Goal: Task Accomplishment & Management: Use online tool/utility

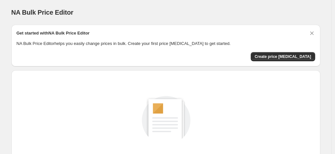
drag, startPoint x: 129, startPoint y: 43, endPoint x: 117, endPoint y: 32, distance: 16.1
click at [117, 32] on div "Get started with NA Bulk Price Editor" at bounding box center [166, 34] width 299 height 8
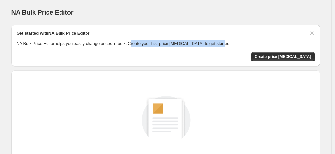
drag, startPoint x: 128, startPoint y: 44, endPoint x: 226, endPoint y: 42, distance: 98.3
click at [226, 42] on p "NA Bulk Price Editor helps you easily change prices in bulk. Create your first …" at bounding box center [166, 43] width 299 height 7
click at [226, 41] on p "NA Bulk Price Editor helps you easily change prices in bulk. Create your first …" at bounding box center [166, 43] width 299 height 7
drag, startPoint x: 128, startPoint y: 43, endPoint x: 226, endPoint y: 43, distance: 98.6
click at [226, 43] on p "NA Bulk Price Editor helps you easily change prices in bulk. Create your first …" at bounding box center [166, 43] width 299 height 7
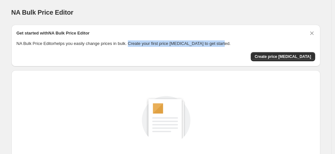
click at [226, 43] on p "NA Bulk Price Editor helps you easily change prices in bulk. Create your first …" at bounding box center [166, 43] width 299 height 7
drag, startPoint x: 128, startPoint y: 43, endPoint x: 221, endPoint y: 40, distance: 93.4
click at [221, 40] on p "NA Bulk Price Editor helps you easily change prices in bulk. Create your first …" at bounding box center [166, 43] width 299 height 7
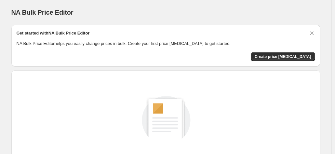
click at [224, 34] on div "Get started with NA Bulk Price Editor" at bounding box center [166, 34] width 299 height 8
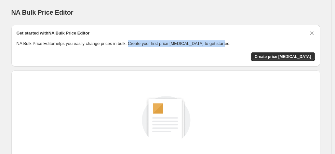
drag, startPoint x: 128, startPoint y: 43, endPoint x: 224, endPoint y: 41, distance: 96.0
click at [224, 41] on p "NA Bulk Price Editor helps you easily change prices in bulk. Create your first …" at bounding box center [166, 43] width 299 height 7
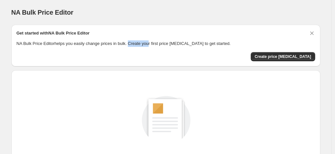
drag, startPoint x: 128, startPoint y: 43, endPoint x: 145, endPoint y: 42, distance: 17.9
click at [145, 42] on p "NA Bulk Price Editor helps you easily change prices in bulk. Create your first …" at bounding box center [166, 43] width 299 height 7
click at [148, 50] on div "Get started with NA Bulk Price Editor NA Bulk Price Editor helps you easily cha…" at bounding box center [166, 45] width 299 height 31
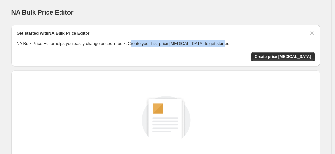
drag, startPoint x: 128, startPoint y: 44, endPoint x: 224, endPoint y: 38, distance: 95.8
click at [224, 38] on div "Get started with NA Bulk Price Editor NA Bulk Price Editor helps you easily cha…" at bounding box center [166, 38] width 299 height 17
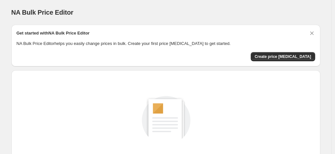
click at [224, 38] on div "Get started with NA Bulk Price Editor NA Bulk Price Editor helps you easily cha…" at bounding box center [166, 38] width 299 height 17
click at [128, 42] on p "NA Bulk Price Editor helps you easily change prices in bulk. Create your first …" at bounding box center [166, 43] width 299 height 7
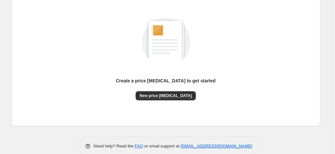
scroll to position [89, 0]
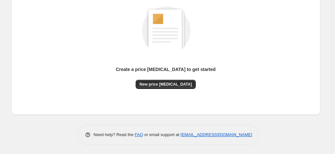
click at [127, 107] on div "Create a price change job to get started New price change job" at bounding box center [166, 48] width 299 height 124
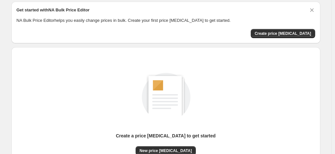
scroll to position [0, 0]
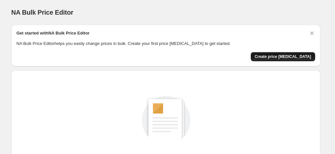
click at [288, 54] on span "Create price change job" at bounding box center [283, 56] width 57 height 5
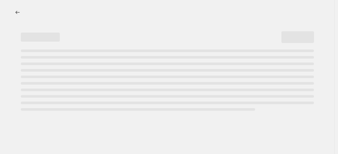
select select "percentage"
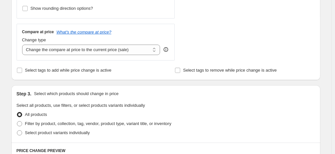
scroll to position [216, 0]
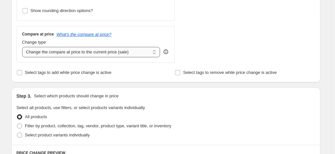
click at [141, 50] on select "Change the compare at price to the current price (sale) Change the compare at p…" at bounding box center [91, 52] width 138 height 10
select select "remove"
click at [23, 47] on select "Change the compare at price to the current price (sale) Change the compare at p…" at bounding box center [91, 52] width 138 height 10
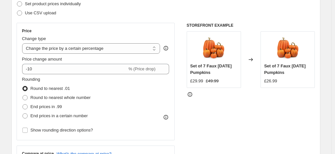
scroll to position [97, 0]
click at [27, 116] on span at bounding box center [24, 115] width 5 height 5
click at [23, 113] on input "End prices in a certain number" at bounding box center [22, 113] width 0 height 0
radio input "true"
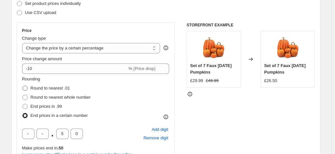
click at [27, 89] on span at bounding box center [24, 88] width 5 height 5
click at [23, 86] on input "Round to nearest .01" at bounding box center [22, 86] width 0 height 0
radio input "true"
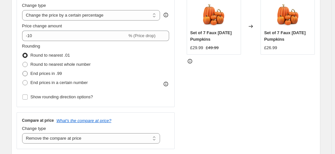
scroll to position [134, 0]
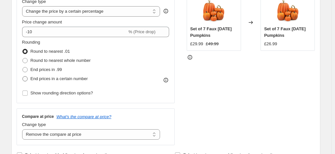
click at [42, 83] on label "End prices in a certain number" at bounding box center [55, 78] width 66 height 9
click at [23, 76] on input "End prices in a certain number" at bounding box center [22, 76] width 0 height 0
radio input "true"
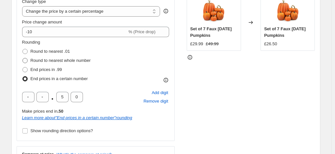
click at [34, 60] on span "Round to nearest whole number" at bounding box center [61, 60] width 60 height 5
click at [23, 58] on input "Round to nearest whole number" at bounding box center [22, 58] width 0 height 0
radio input "true"
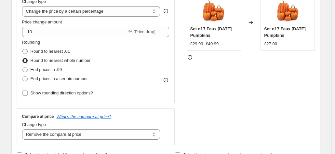
click at [43, 54] on span "Round to nearest .01" at bounding box center [50, 51] width 39 height 7
click at [23, 49] on input "Round to nearest .01" at bounding box center [22, 49] width 0 height 0
radio input "true"
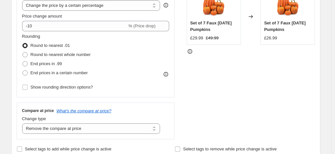
scroll to position [140, 0]
click at [42, 65] on span "End prices in .99" at bounding box center [47, 63] width 32 height 5
click at [23, 61] on input "End prices in .99" at bounding box center [22, 61] width 0 height 0
radio input "true"
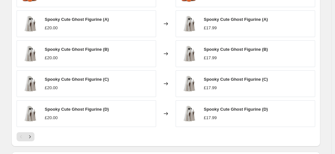
scroll to position [403, 0]
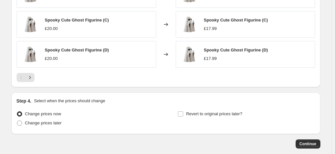
scroll to position [495, 0]
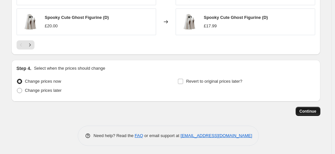
click at [310, 112] on span "Continue" at bounding box center [308, 111] width 17 height 5
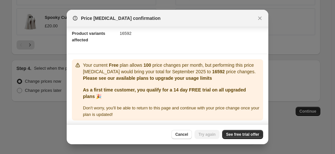
scroll to position [72, 0]
click at [237, 133] on span "See free trial offer" at bounding box center [242, 134] width 33 height 5
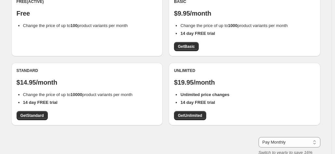
scroll to position [72, 0]
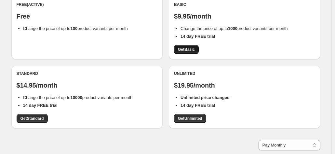
click at [185, 47] on span "Get Basic" at bounding box center [186, 49] width 17 height 5
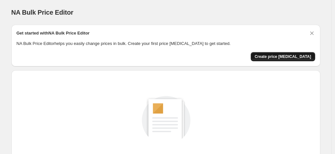
click at [289, 56] on span "Create price change job" at bounding box center [283, 56] width 57 height 5
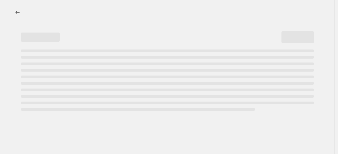
select select "percentage"
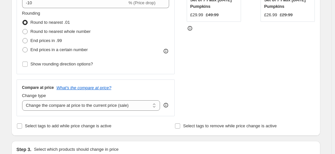
scroll to position [162, 0]
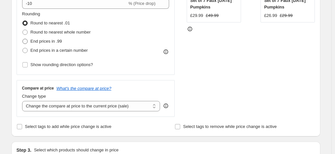
click at [28, 43] on span at bounding box center [24, 41] width 5 height 5
click at [23, 39] on input "End prices in .99" at bounding box center [22, 39] width 0 height 0
radio input "true"
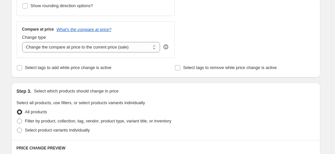
scroll to position [222, 0]
click at [123, 44] on select "Change the compare at price to the current price (sale) Change the compare at p…" at bounding box center [91, 47] width 138 height 10
select select "remove"
click at [23, 42] on select "Change the compare at price to the current price (sale) Change the compare at p…" at bounding box center [91, 47] width 138 height 10
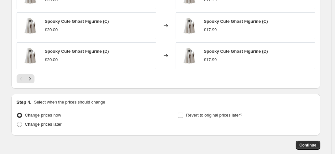
scroll to position [495, 0]
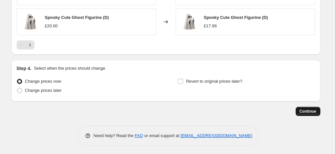
click at [306, 112] on span "Continue" at bounding box center [308, 111] width 17 height 5
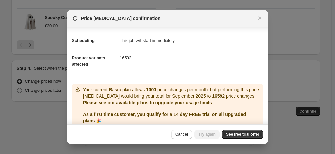
scroll to position [47, 0]
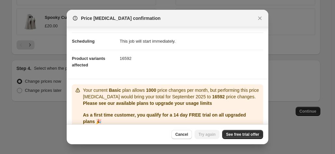
click at [123, 60] on dd "16592" at bounding box center [191, 58] width 143 height 17
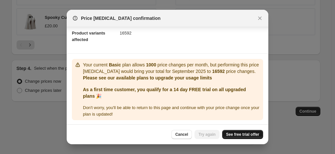
click at [249, 135] on span "See free trial offer" at bounding box center [242, 134] width 33 height 5
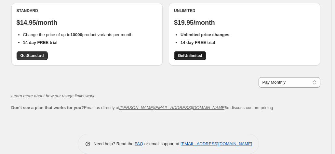
scroll to position [136, 0]
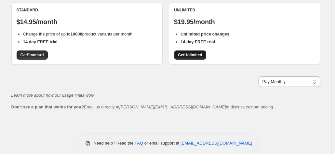
click at [196, 54] on span "Get Unlimited" at bounding box center [190, 54] width 24 height 5
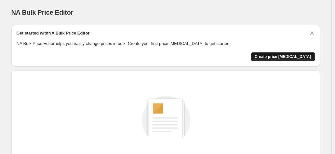
click at [289, 53] on button "Create price [MEDICAL_DATA]" at bounding box center [283, 56] width 64 height 9
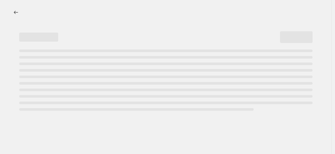
select select "percentage"
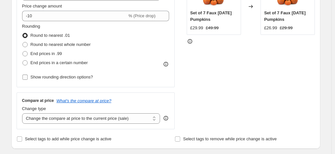
scroll to position [150, 0]
click at [26, 52] on span at bounding box center [24, 53] width 5 height 5
click at [23, 51] on input "End prices in .99" at bounding box center [22, 51] width 0 height 0
radio input "true"
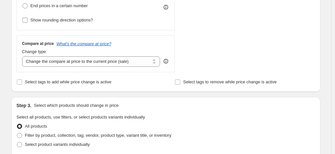
scroll to position [208, 0]
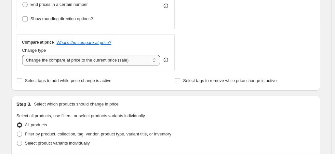
click at [132, 63] on select "Change the compare at price to the current price (sale) Change the compare at p…" at bounding box center [91, 60] width 138 height 10
select select "remove"
click at [23, 55] on select "Change the compare at price to the current price (sale) Change the compare at p…" at bounding box center [91, 60] width 138 height 10
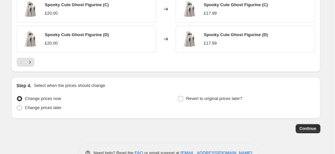
scroll to position [495, 0]
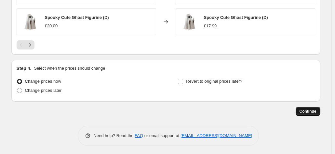
click at [306, 111] on span "Continue" at bounding box center [308, 111] width 17 height 5
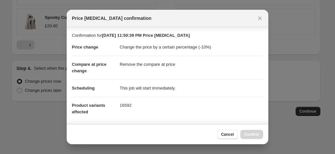
scroll to position [115, 0]
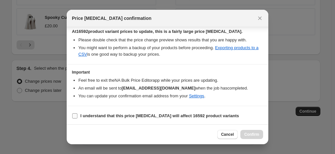
click at [76, 115] on input "I understand that this price [MEDICAL_DATA] will affect 16592 product variants" at bounding box center [74, 115] width 5 height 5
checkbox input "true"
click at [251, 134] on span "Confirm" at bounding box center [251, 134] width 15 height 5
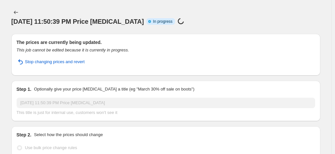
click at [225, 2] on div "[DATE] 11:50:39 PM Price [MEDICAL_DATA]. This page is ready [DATE] 11:50:39 PM …" at bounding box center [165, 17] width 309 height 34
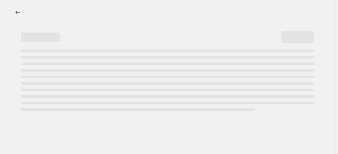
select select "percentage"
select select "remove"
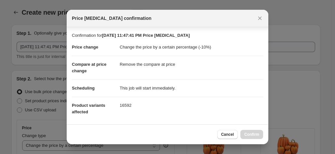
select select "percentage"
select select "remove"
